Goal: Task Accomplishment & Management: Use online tool/utility

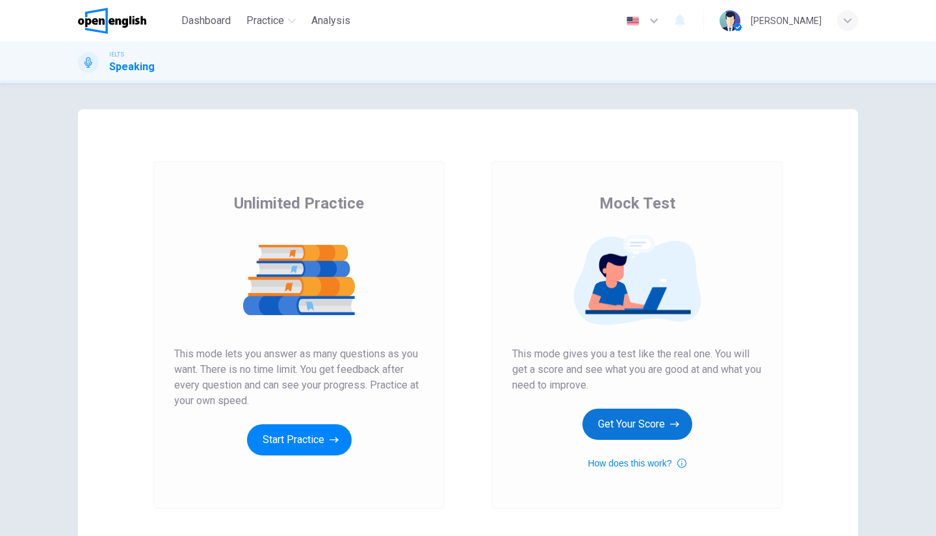
click at [660, 418] on button "Get Your Score" at bounding box center [638, 424] width 110 height 31
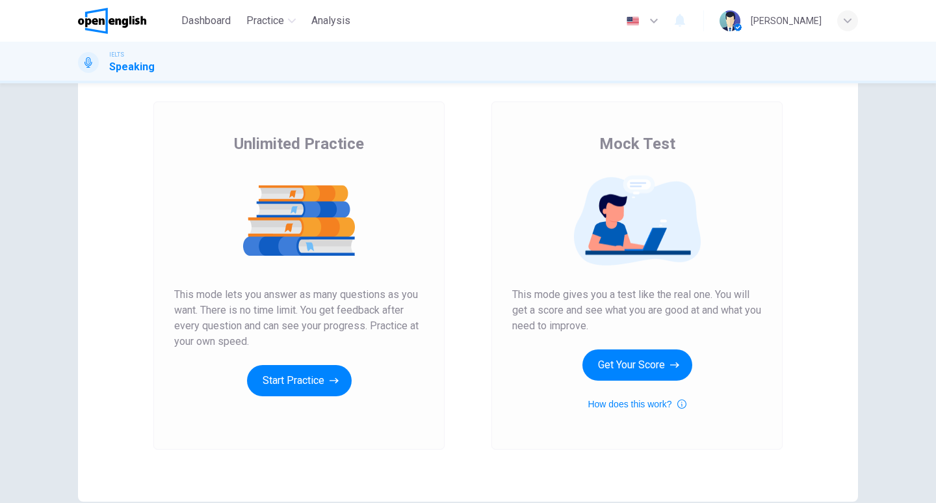
scroll to position [126, 0]
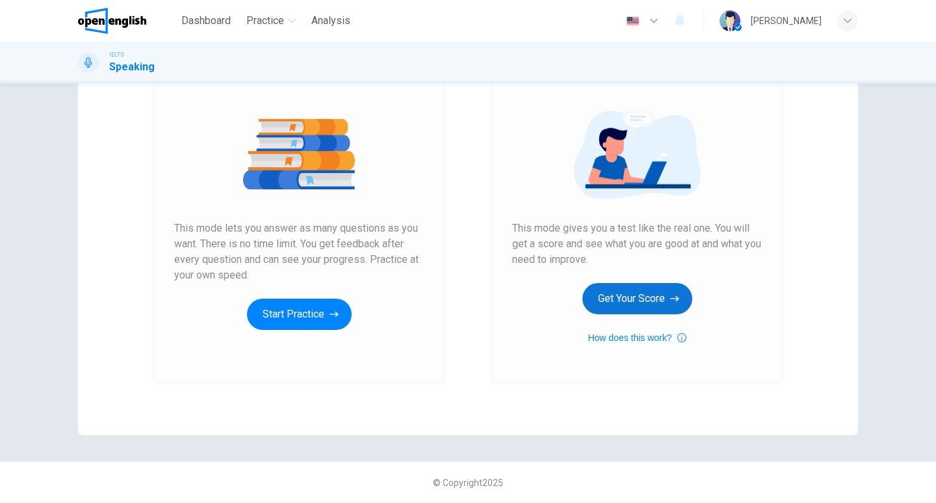
click at [677, 304] on button "Get Your Score" at bounding box center [638, 298] width 110 height 31
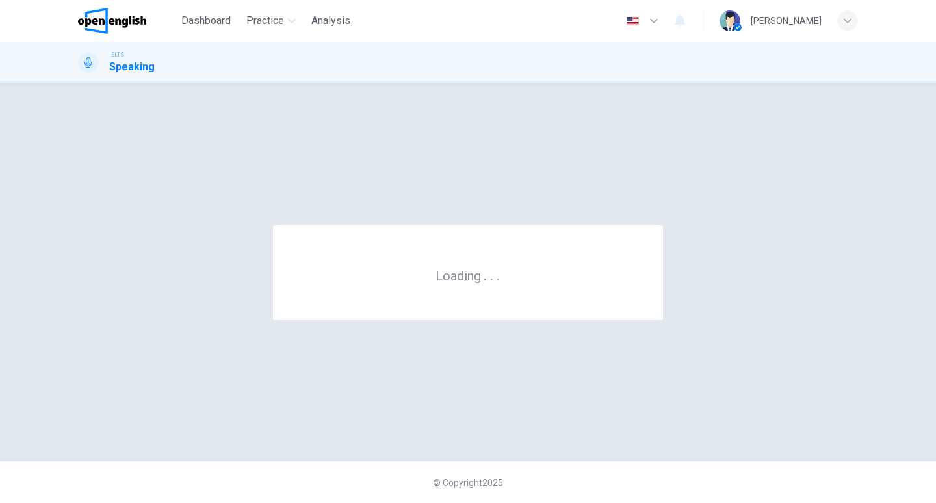
scroll to position [0, 0]
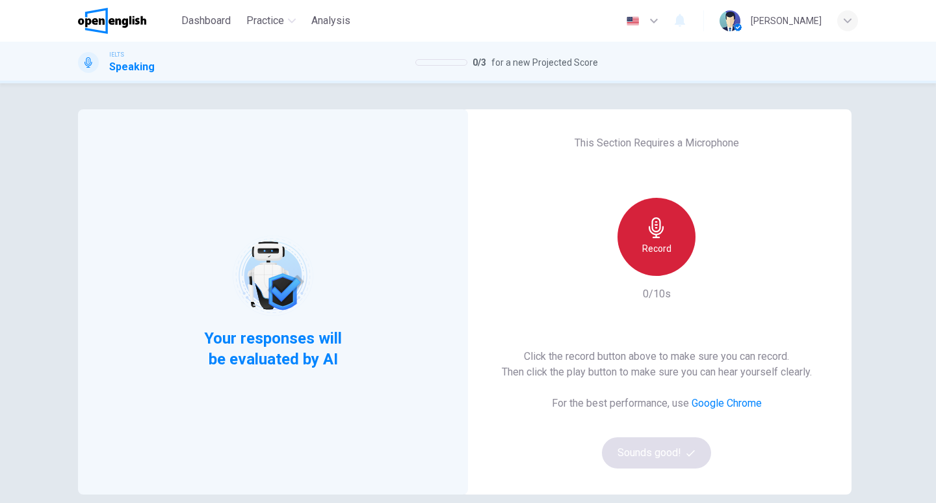
click at [645, 241] on h6 "Record" at bounding box center [656, 249] width 29 height 16
click at [662, 226] on icon "button" at bounding box center [656, 227] width 21 height 21
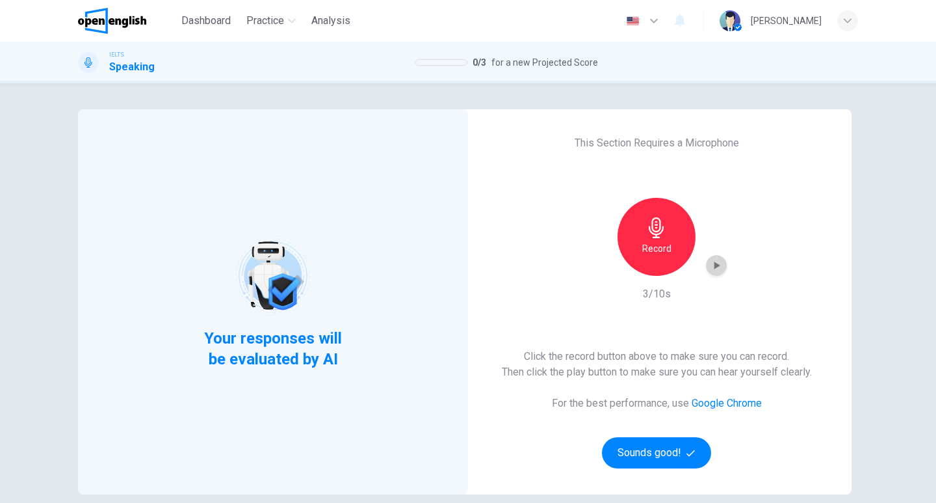
click at [715, 264] on icon "button" at bounding box center [718, 265] width 6 height 8
click at [674, 449] on button "Sounds good!" at bounding box center [656, 452] width 109 height 31
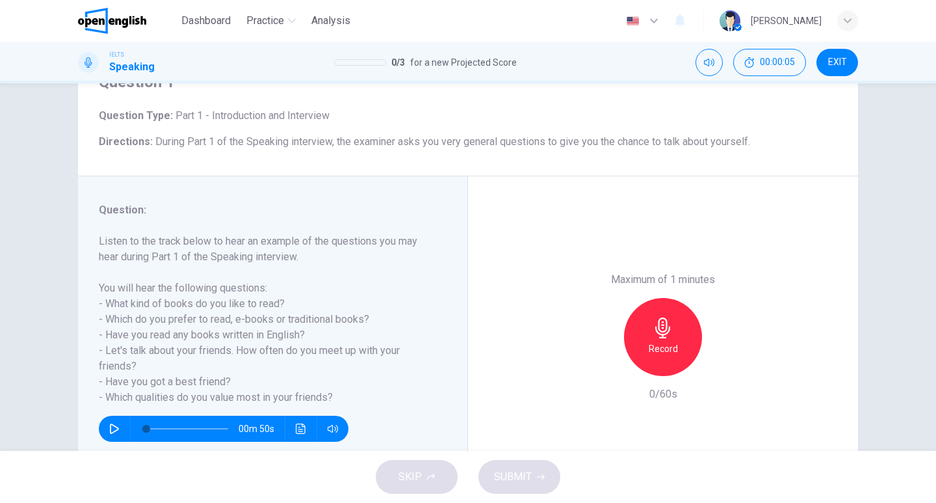
scroll to position [130, 0]
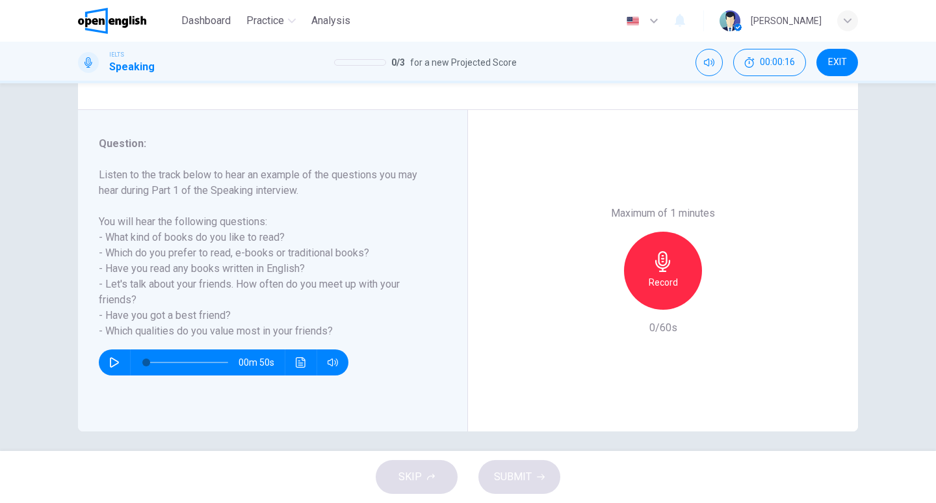
click at [655, 266] on icon "button" at bounding box center [662, 261] width 15 height 21
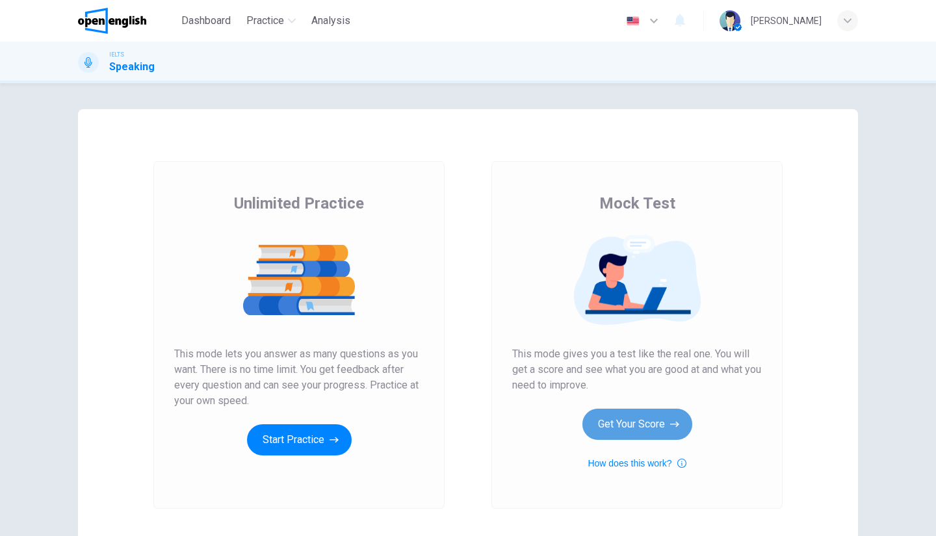
click at [641, 415] on button "Get Your Score" at bounding box center [638, 424] width 110 height 31
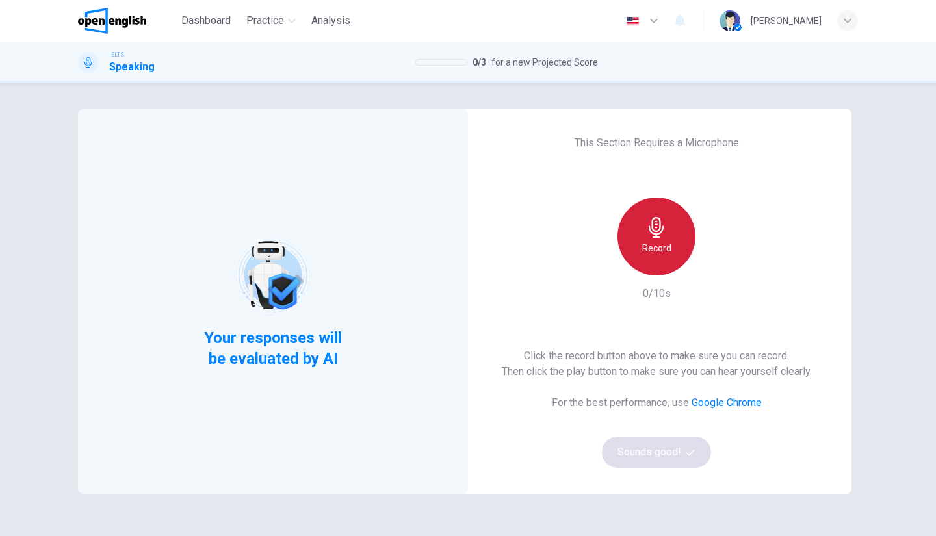
click at [657, 235] on icon "button" at bounding box center [656, 227] width 21 height 21
click at [661, 229] on icon "button" at bounding box center [656, 227] width 21 height 21
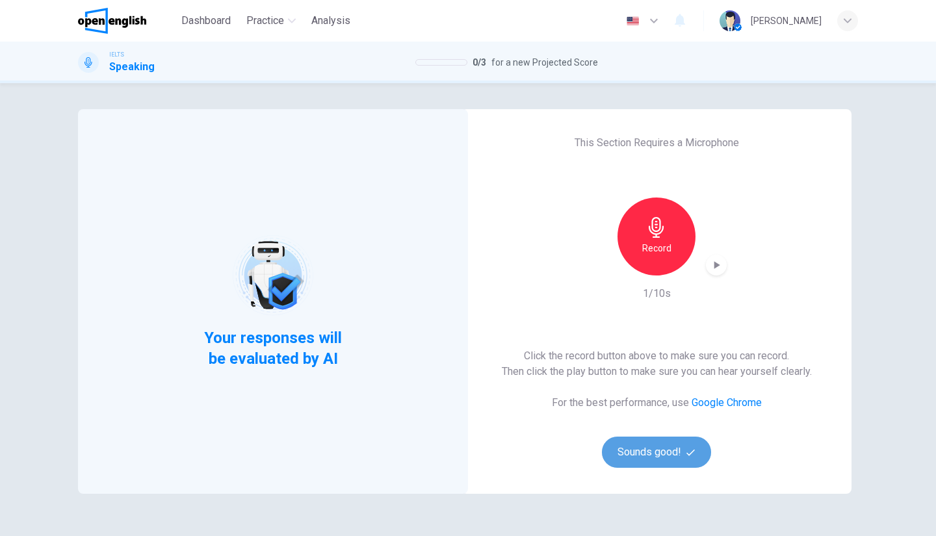
click at [651, 449] on button "Sounds good!" at bounding box center [656, 452] width 109 height 31
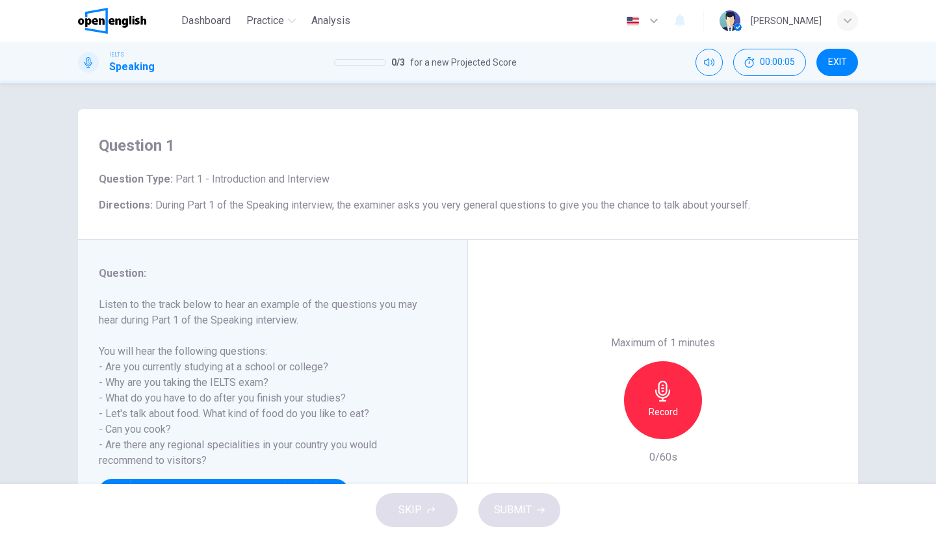
scroll to position [65, 0]
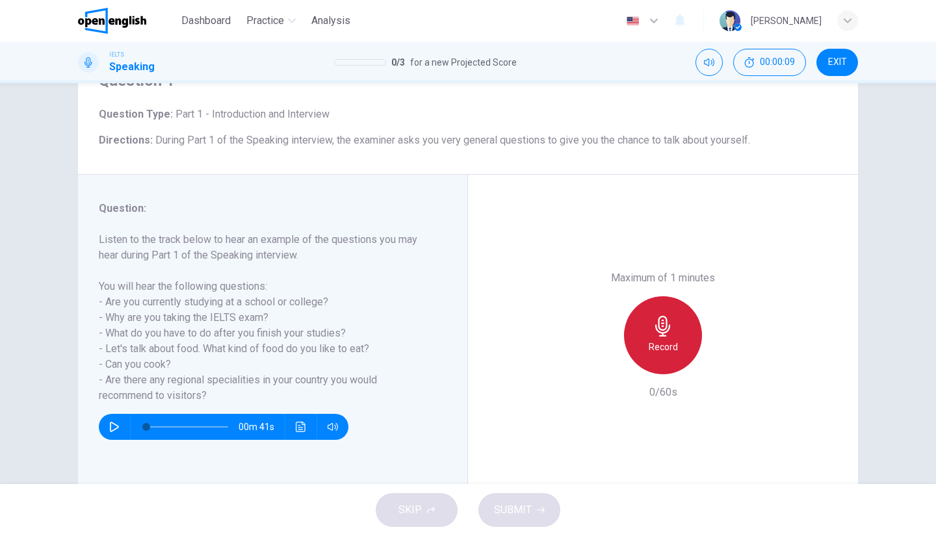
click at [660, 332] on icon "button" at bounding box center [662, 326] width 15 height 21
click at [661, 334] on icon "button" at bounding box center [662, 326] width 15 height 21
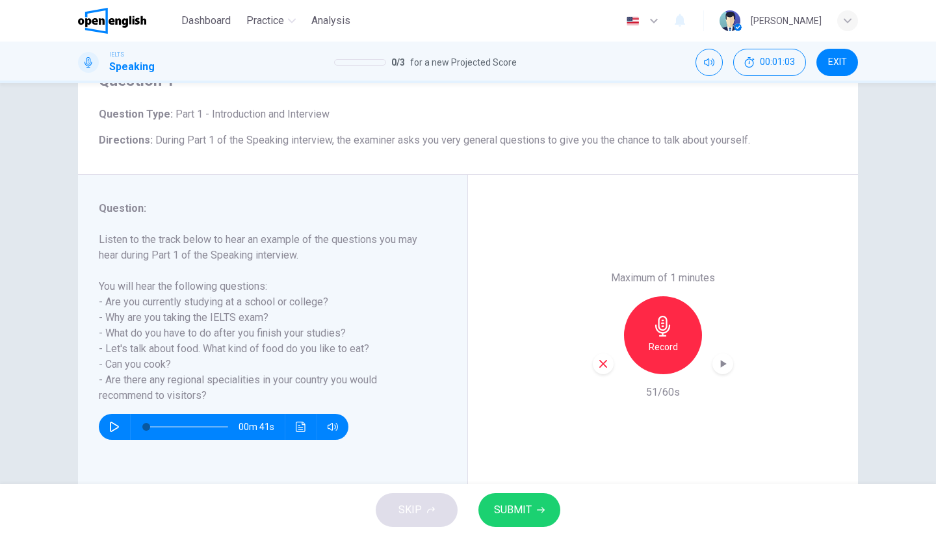
click at [544, 508] on icon "button" at bounding box center [541, 510] width 8 height 8
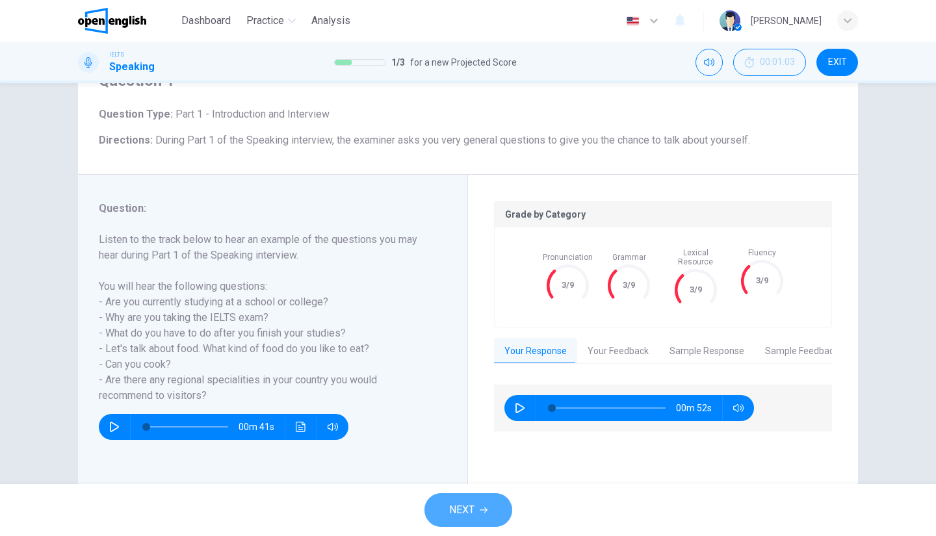
click at [473, 508] on span "NEXT" at bounding box center [461, 510] width 25 height 18
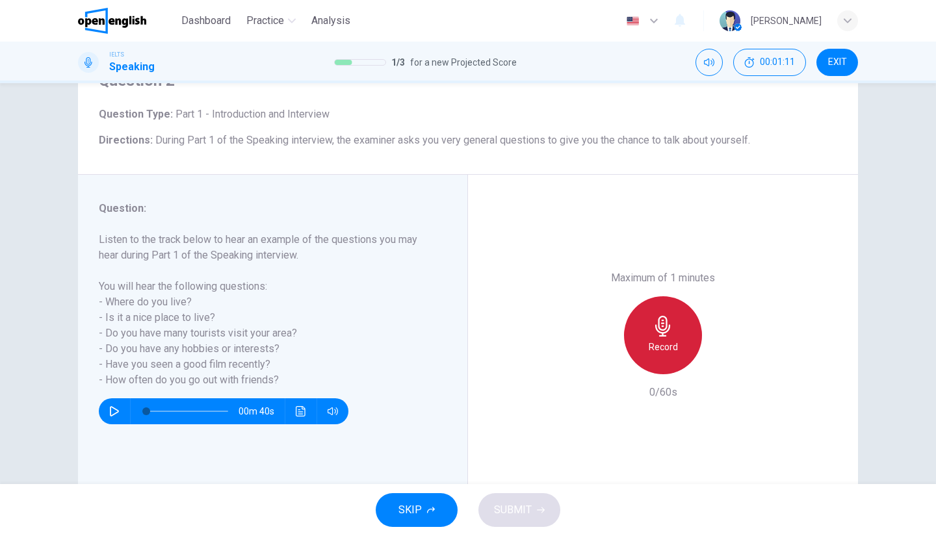
click at [677, 344] on div "Record" at bounding box center [663, 335] width 78 height 78
click at [677, 344] on div "Stop" at bounding box center [663, 335] width 78 height 78
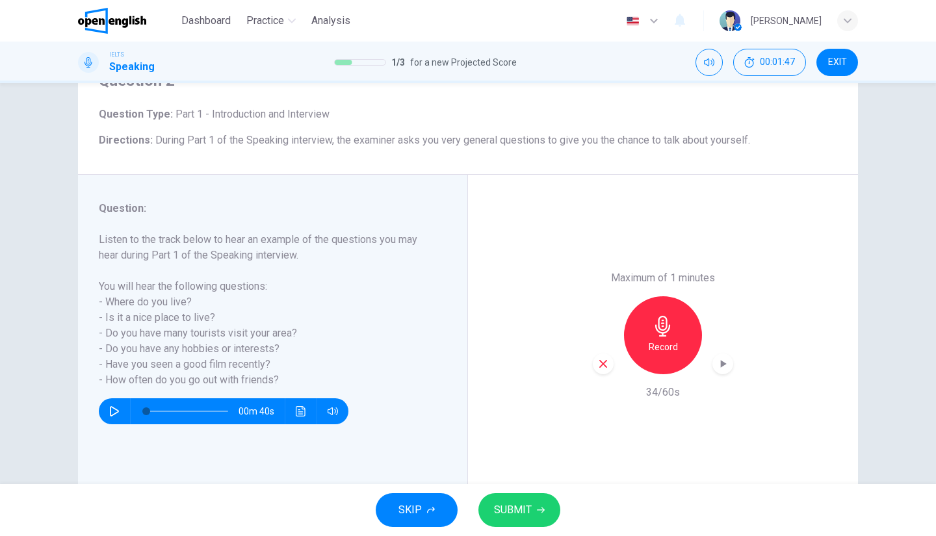
click at [549, 506] on button "SUBMIT" at bounding box center [520, 510] width 82 height 34
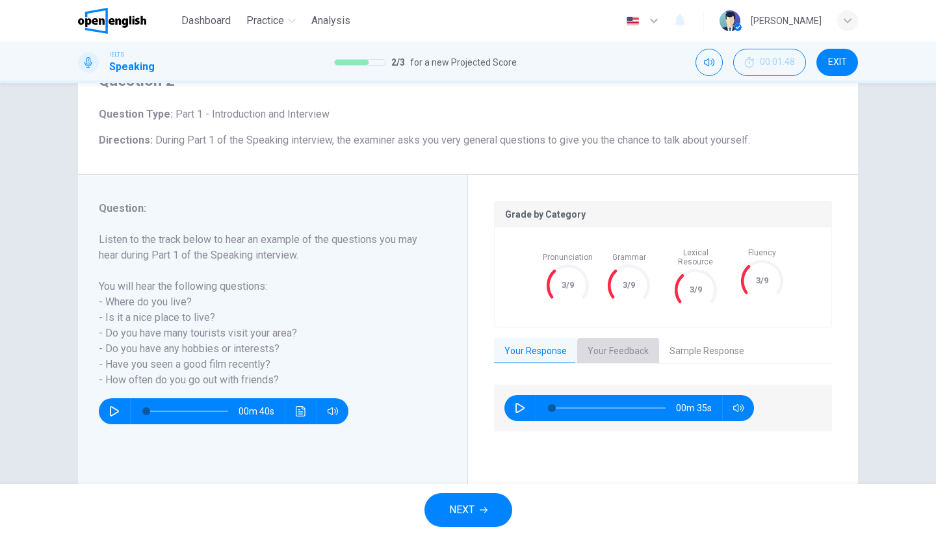
click at [636, 340] on button "Your Feedback" at bounding box center [618, 351] width 82 height 27
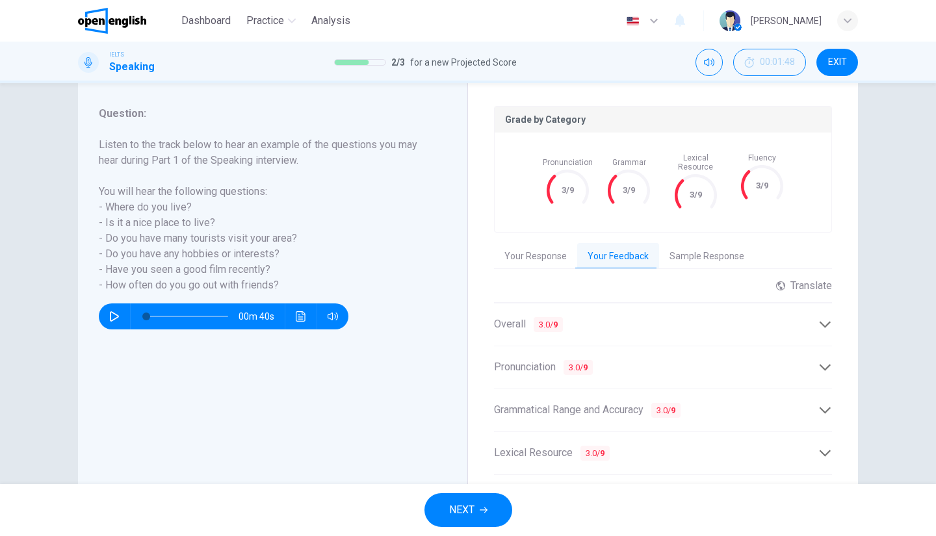
scroll to position [237, 0]
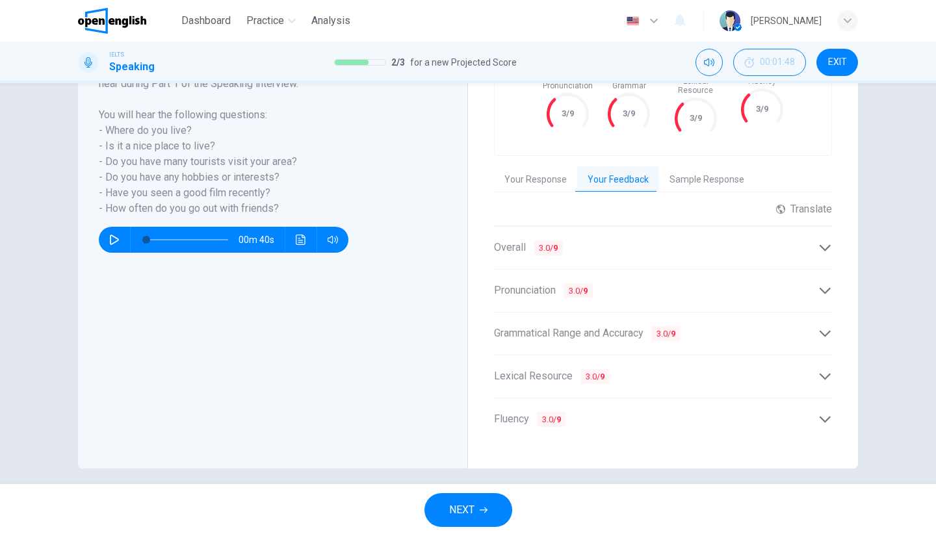
click at [633, 240] on div "Overall 3.0 / 9" at bounding box center [656, 248] width 324 height 16
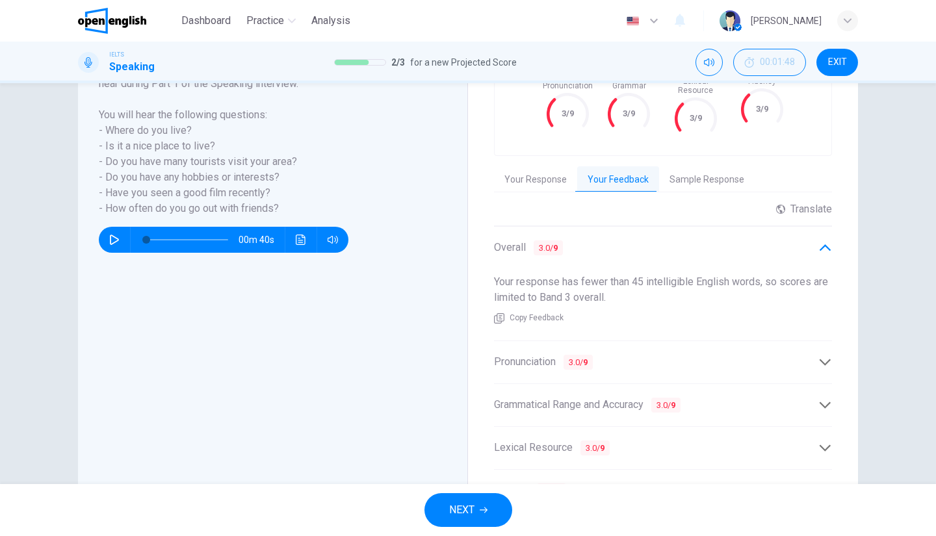
click at [645, 232] on div "Overall 3.0 / 9" at bounding box center [663, 248] width 338 height 32
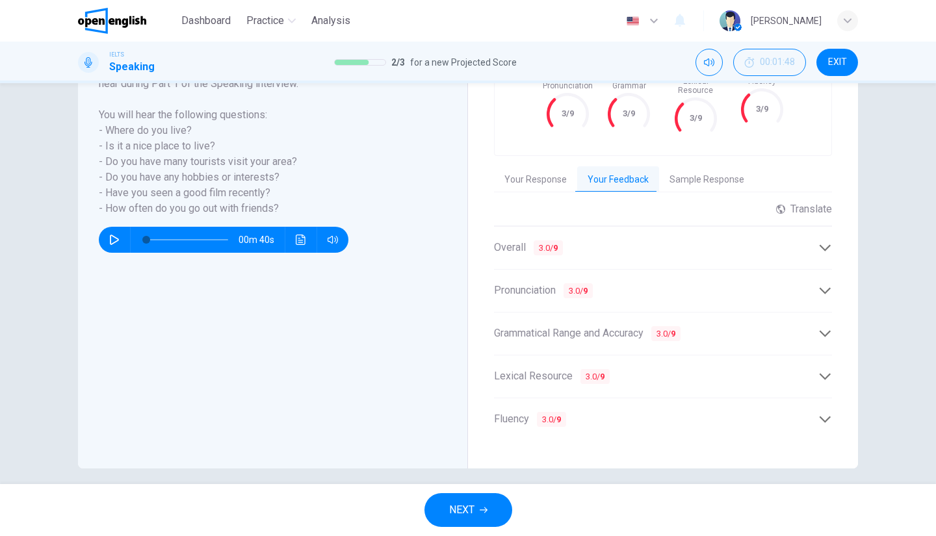
click at [632, 283] on div "Pronunciation 3.0 / 9" at bounding box center [656, 291] width 324 height 16
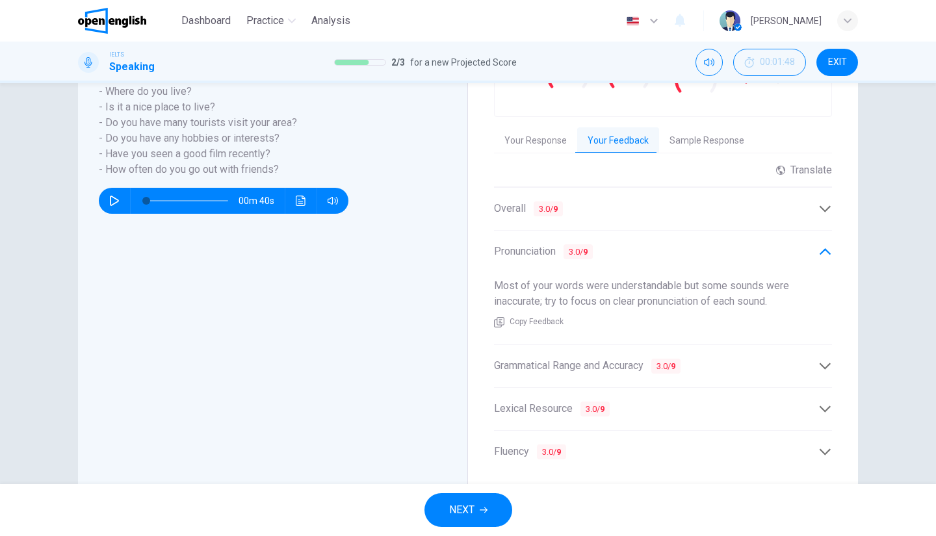
scroll to position [308, 0]
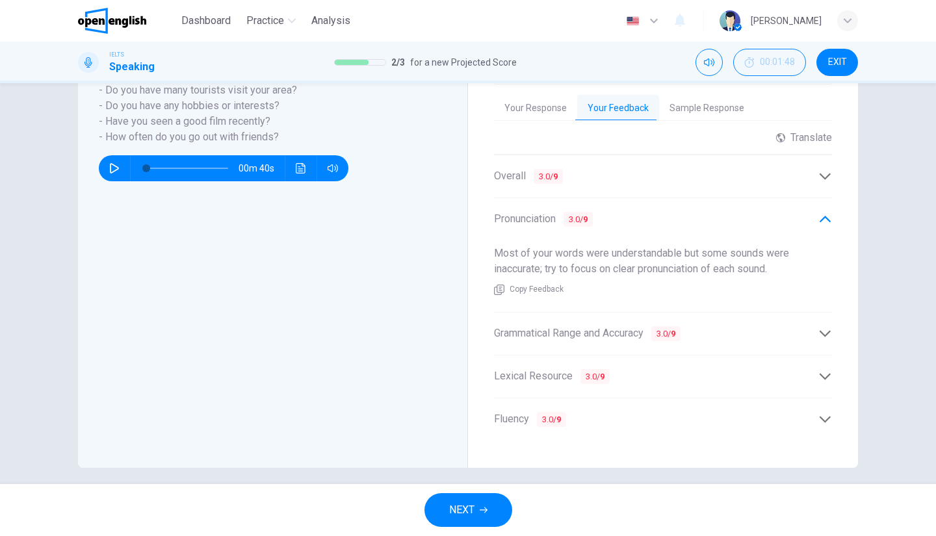
click at [638, 326] on span "Grammatical Range and Accuracy 3.0 / 9" at bounding box center [587, 334] width 187 height 16
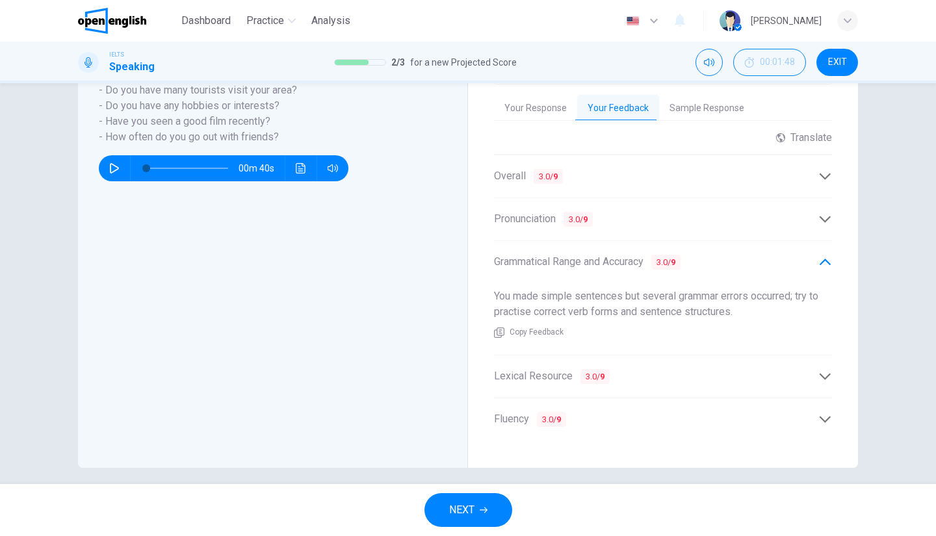
click at [488, 510] on button "NEXT" at bounding box center [469, 510] width 88 height 34
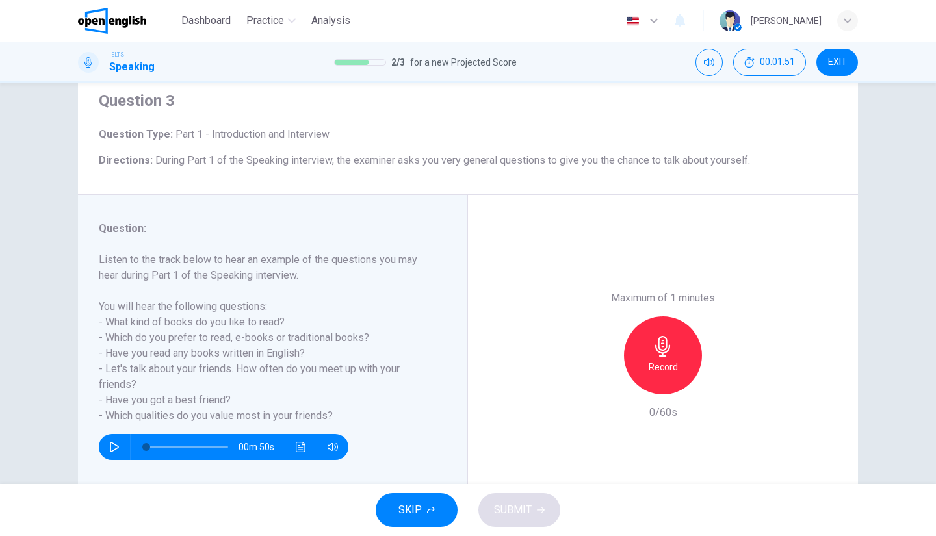
scroll to position [65, 0]
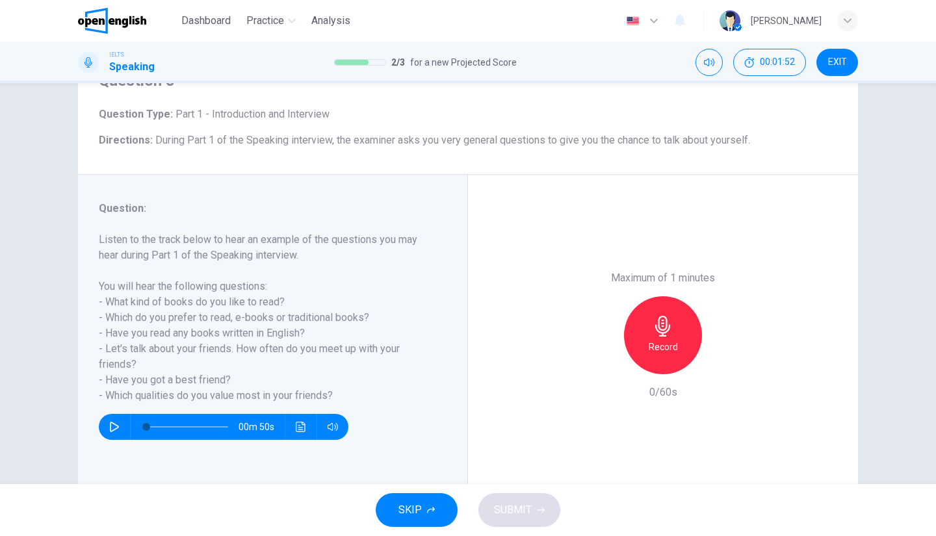
click at [667, 331] on icon "button" at bounding box center [663, 326] width 21 height 21
click at [518, 508] on span "SUBMIT" at bounding box center [513, 510] width 38 height 18
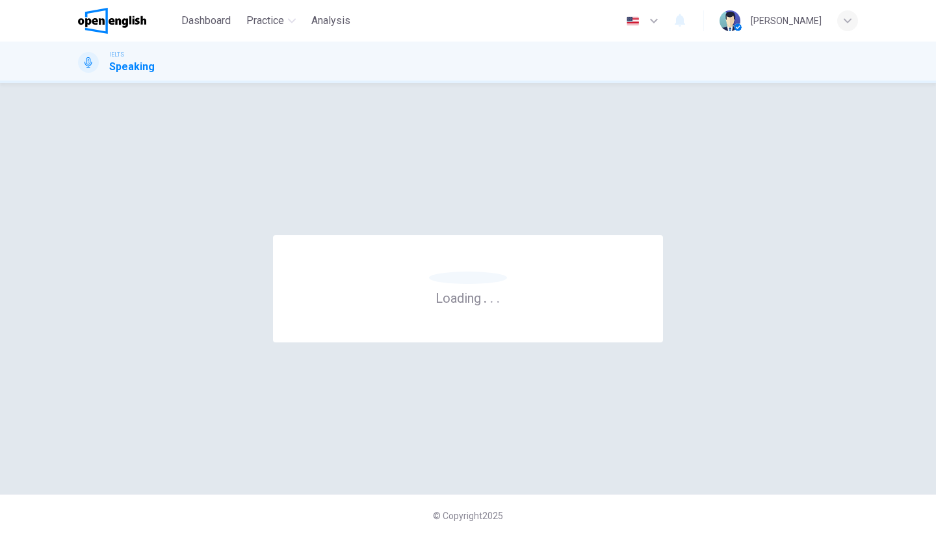
scroll to position [0, 0]
